Goal: Transaction & Acquisition: Purchase product/service

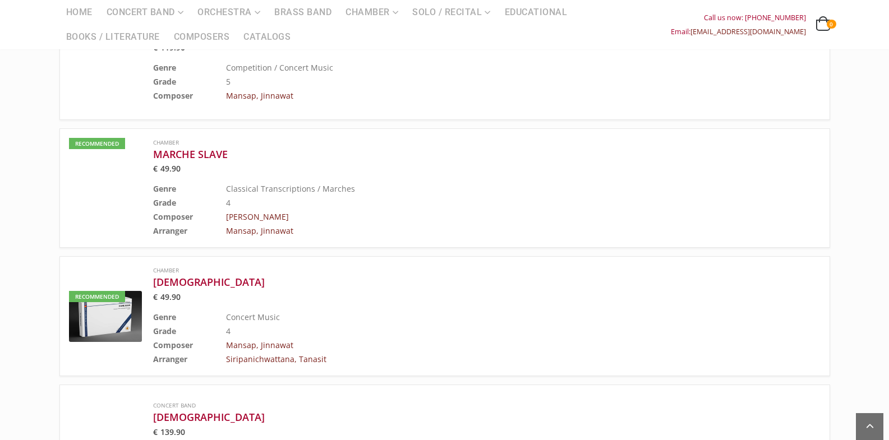
scroll to position [898, 0]
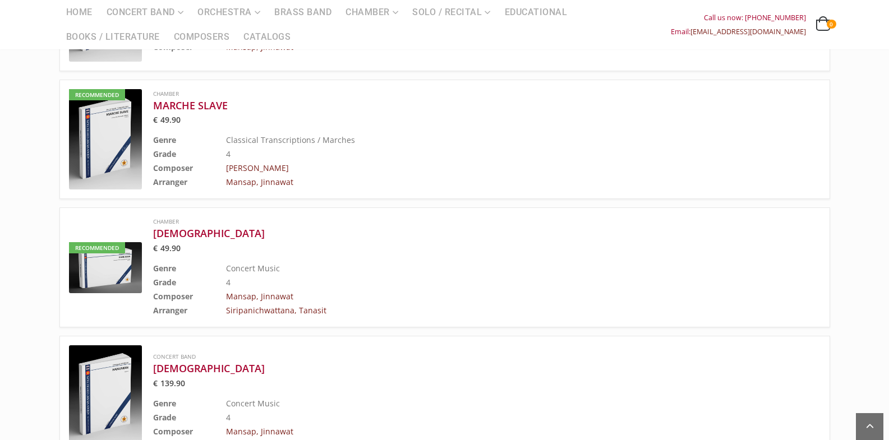
click at [139, 376] on img at bounding box center [105, 396] width 73 height 100
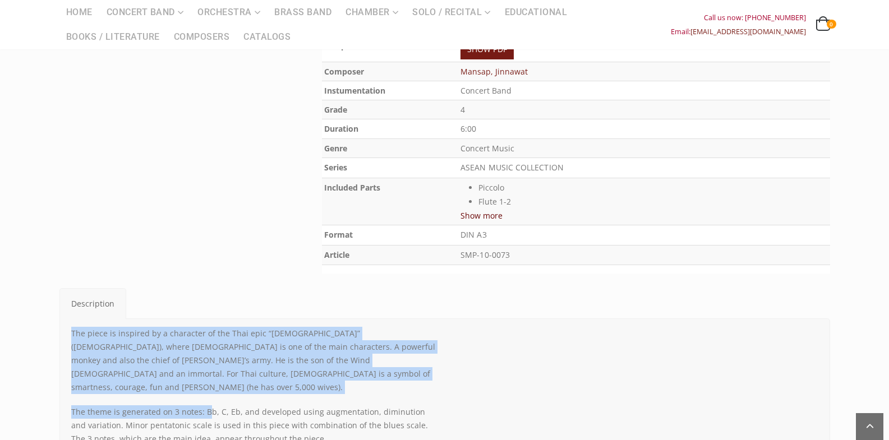
scroll to position [393, 0]
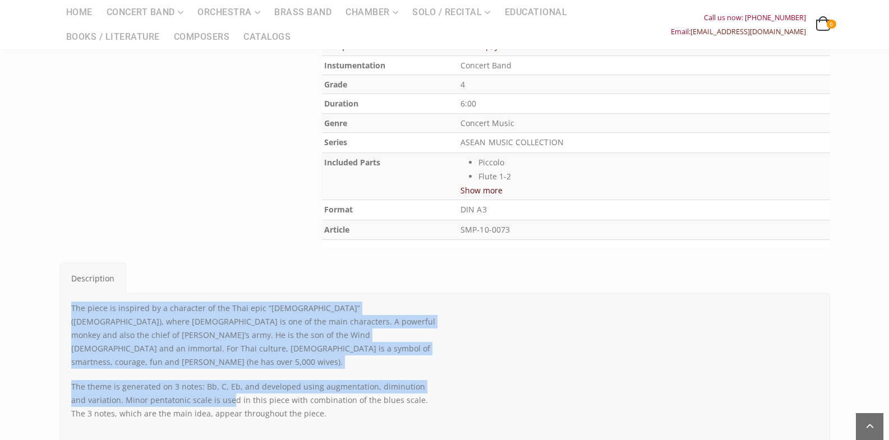
drag, startPoint x: 68, startPoint y: 359, endPoint x: 224, endPoint y: 378, distance: 156.6
click at [214, 384] on div "The piece is inspired by a character of the Thai epic “Ramakien” (Ramayana), wh…" at bounding box center [254, 414] width 382 height 225
drag, startPoint x: 224, startPoint y: 378, endPoint x: 153, endPoint y: 345, distance: 77.8
click at [153, 345] on p "The piece is inspired by a character of the Thai epic “Ramakien” (Ramayana), wh…" at bounding box center [253, 335] width 365 height 67
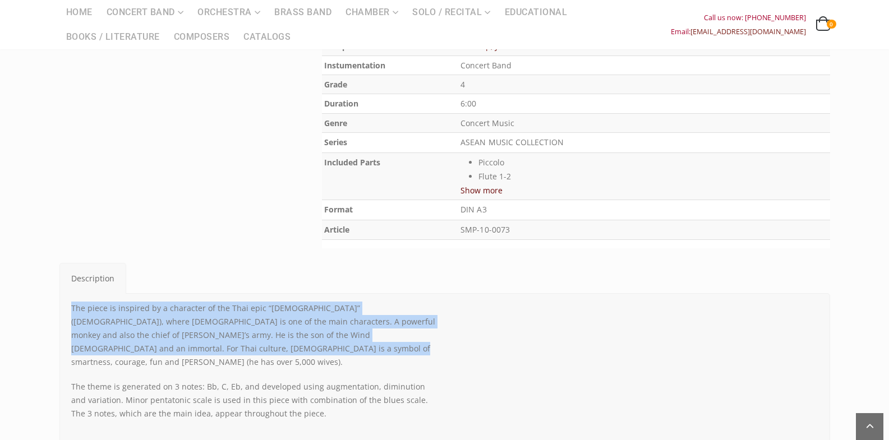
drag, startPoint x: 224, startPoint y: 351, endPoint x: 31, endPoint y: 304, distance: 199.2
click at [31, 304] on div "Libertango Tannhauser Overture Hanuman Choose Package Conductor Score PDF File …" at bounding box center [444, 339] width 889 height 1214
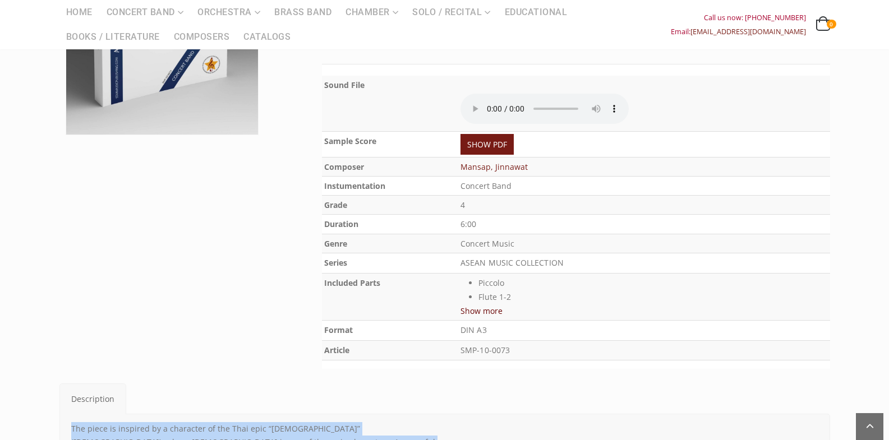
scroll to position [337, 0]
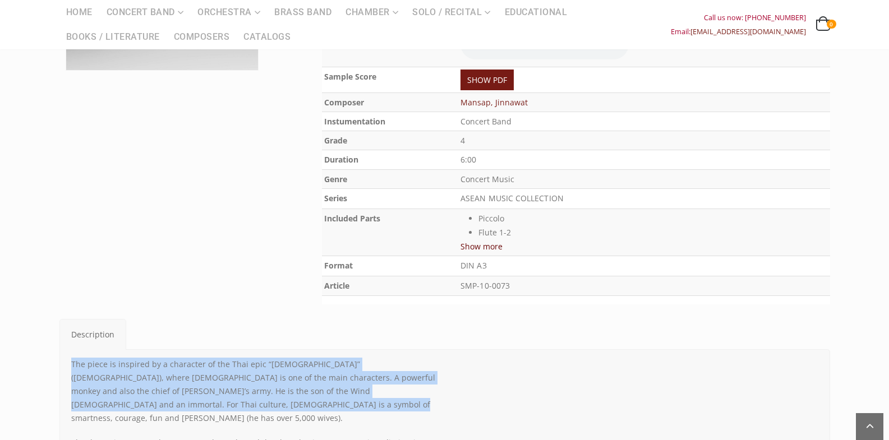
copy p "The piece is inspired by a character of the Thai epic “Ramakien” (Ramayana), wh…"
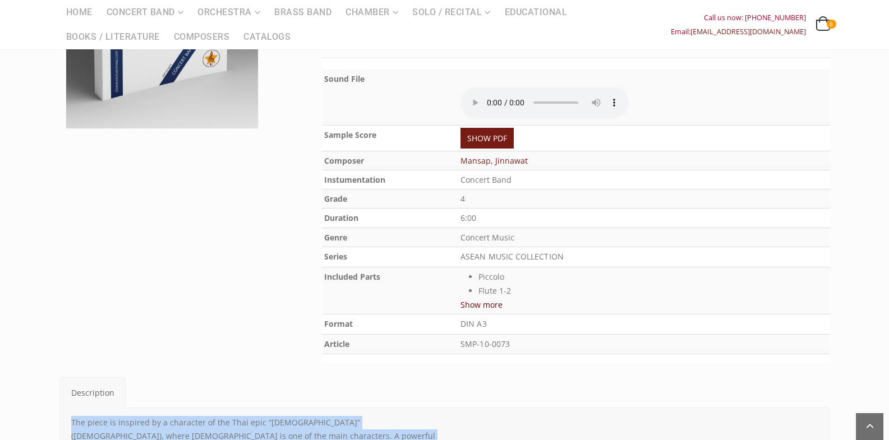
scroll to position [224, 0]
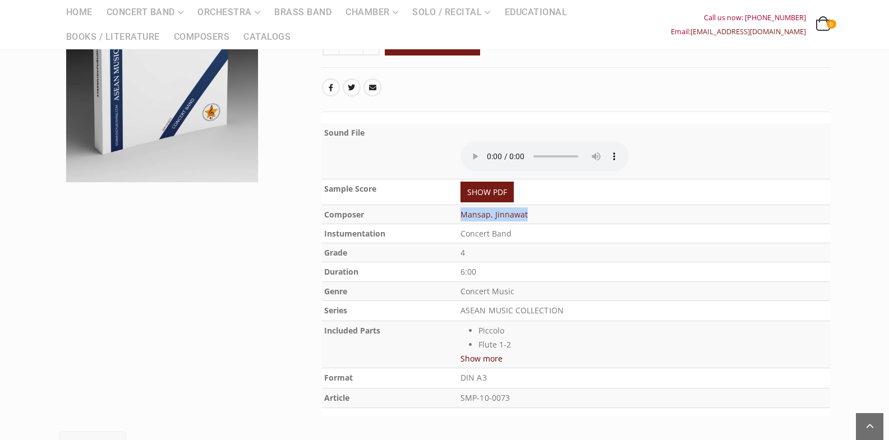
drag, startPoint x: 516, startPoint y: 217, endPoint x: 447, endPoint y: 217, distance: 69.6
click at [447, 217] on tr "Composer Mansap, Jinnawat" at bounding box center [576, 214] width 508 height 19
copy tr "Mansap, Jinnawat"
click at [394, 278] on th "Duration" at bounding box center [390, 272] width 137 height 20
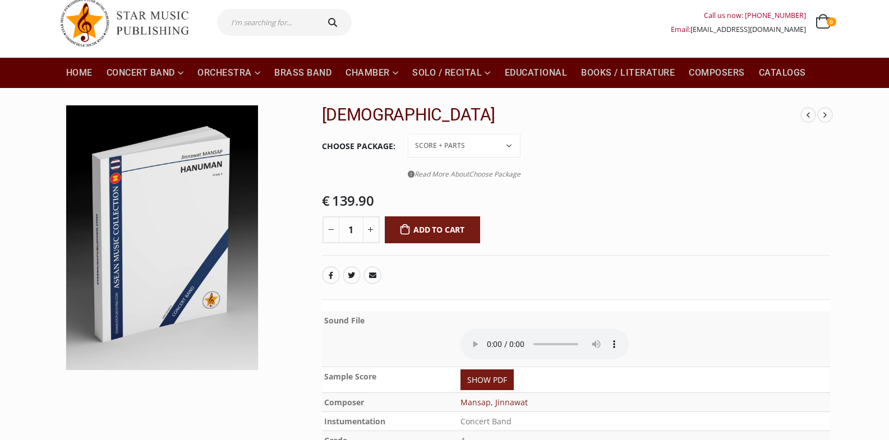
scroll to position [56, 0]
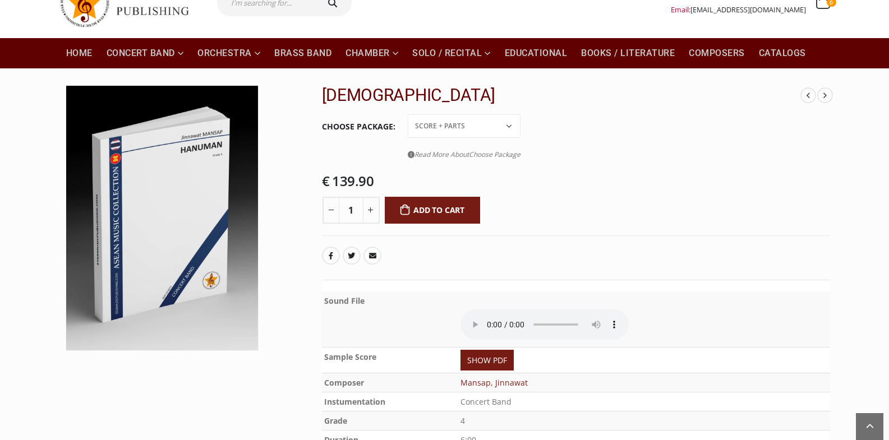
click at [414, 153] on link "Read More About Choose Package" at bounding box center [464, 155] width 113 height 14
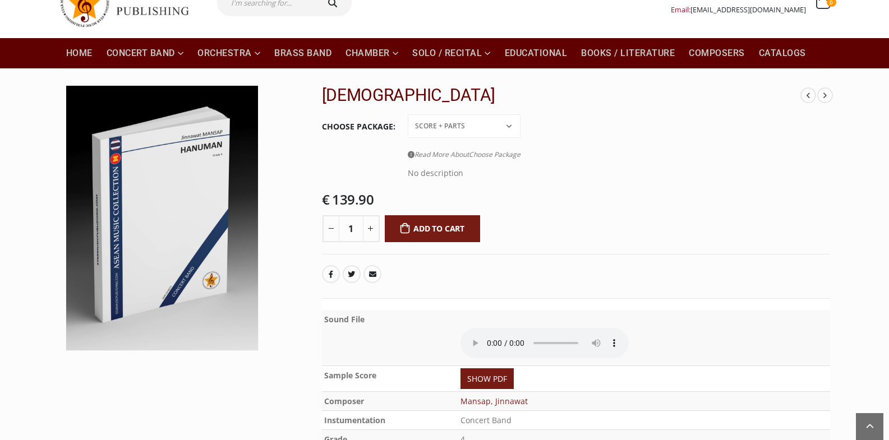
click at [460, 131] on select "Conductor Score PDF File Score + Parts Score + Parts + PDF File" at bounding box center [464, 126] width 113 height 24
click at [408, 114] on select "Conductor Score PDF File Score + Parts Score + Parts + PDF File" at bounding box center [464, 126] width 113 height 24
click at [481, 125] on select "Conductor Score PDF File Score + Parts Score + Parts + PDF File" at bounding box center [464, 126] width 113 height 24
click at [408, 114] on select "Conductor Score PDF File Score + Parts Score + Parts + PDF File" at bounding box center [464, 126] width 113 height 24
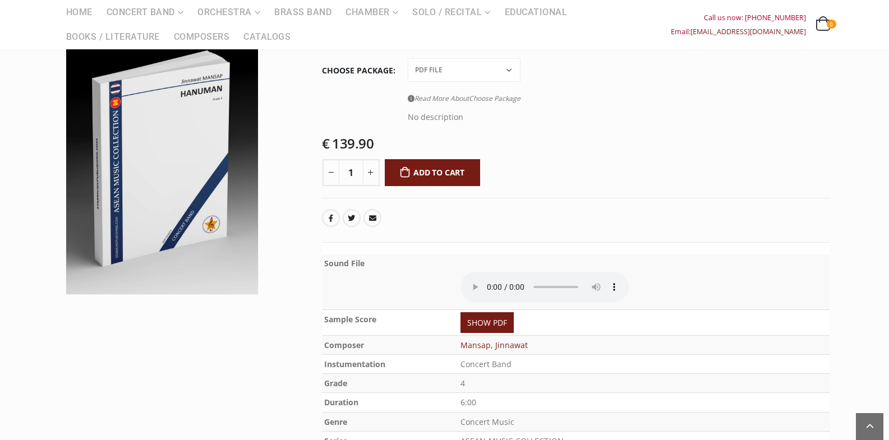
drag, startPoint x: 478, startPoint y: 75, endPoint x: 476, endPoint y: 82, distance: 6.9
click at [477, 75] on select "Conductor Score PDF File Score + Parts Score + Parts + PDF File" at bounding box center [464, 70] width 113 height 24
click at [408, 58] on select "Conductor Score PDF File Score + Parts Score + Parts + PDF File" at bounding box center [464, 70] width 113 height 24
click at [481, 75] on select "Conductor Score PDF File Score + Parts Score + Parts + PDF File" at bounding box center [464, 70] width 113 height 24
click at [408, 58] on select "Conductor Score PDF File Score + Parts Score + Parts + PDF File" at bounding box center [464, 70] width 113 height 24
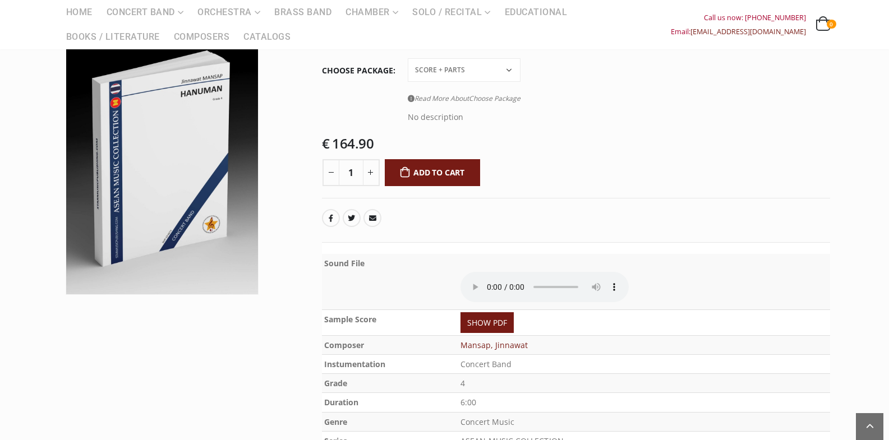
drag, startPoint x: 484, startPoint y: 72, endPoint x: 483, endPoint y: 80, distance: 8.0
click at [484, 72] on select "Conductor Score PDF File Score + Parts Score + Parts + PDF File" at bounding box center [464, 70] width 113 height 24
click at [408, 58] on select "Conductor Score PDF File Score + Parts Score + Parts + PDF File" at bounding box center [464, 70] width 113 height 24
select select "conductor-score-price"
click at [485, 76] on select "Conductor Score PDF File Score + Parts Score + Parts + PDF File" at bounding box center [464, 70] width 113 height 24
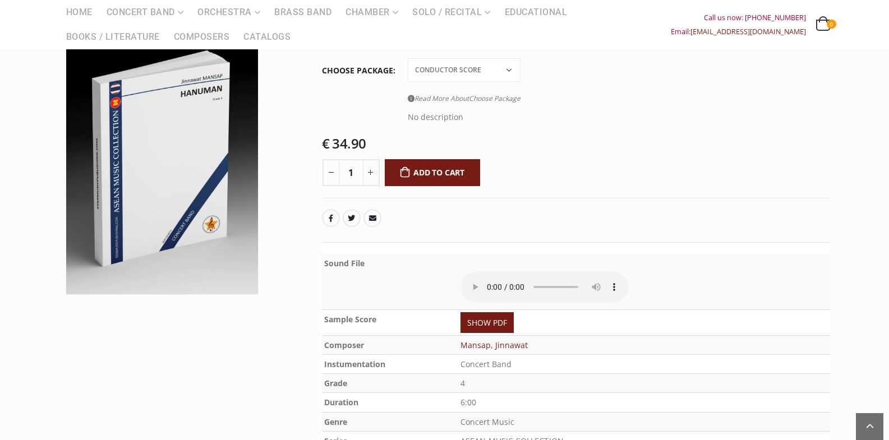
click at [408, 58] on select "Conductor Score PDF File Score + Parts Score + Parts + PDF File" at bounding box center [464, 70] width 113 height 24
click at [487, 70] on select "Conductor Score PDF File Score + Parts Score + Parts + PDF File" at bounding box center [464, 70] width 113 height 24
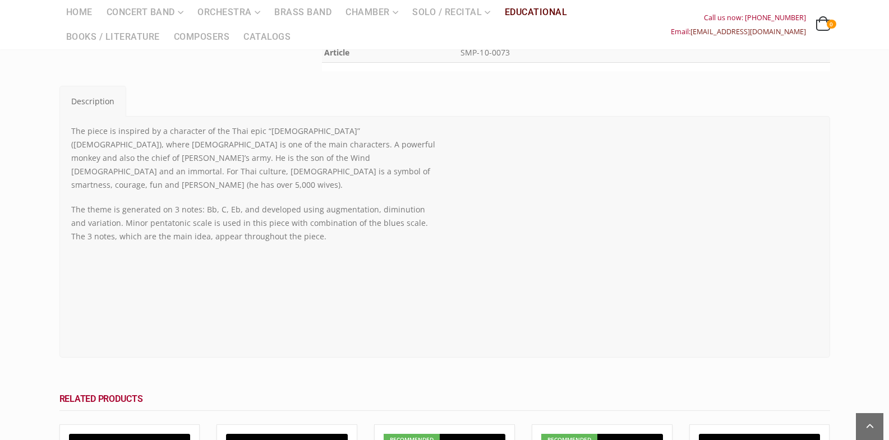
scroll to position [449, 0]
